Goal: Transaction & Acquisition: Purchase product/service

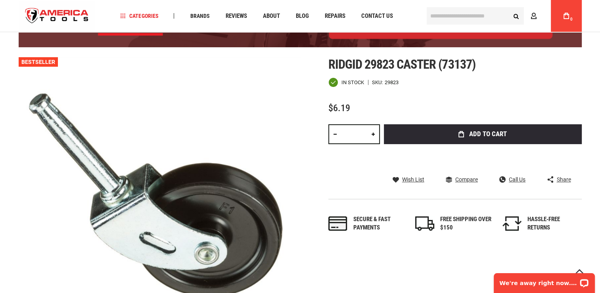
click at [374, 134] on link at bounding box center [372, 134] width 13 height 20
type input "*"
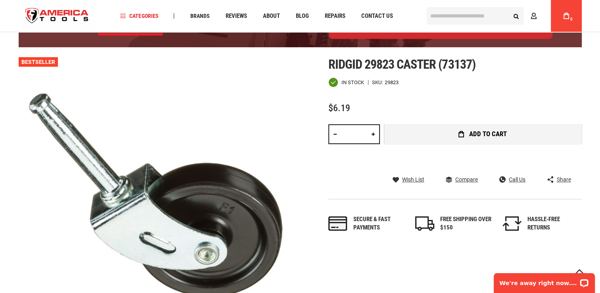
click at [463, 134] on icon "submit" at bounding box center [461, 134] width 6 height 6
